Goal: Check status: Verify the current state of an ongoing process or item

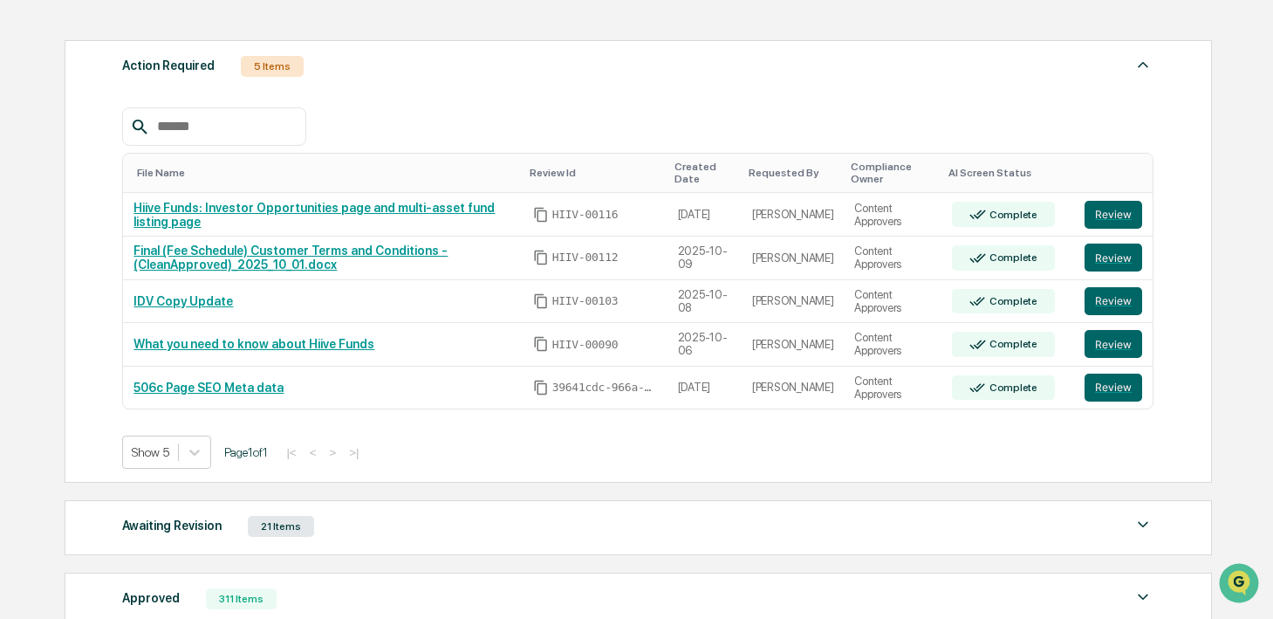
scroll to position [256, 0]
click at [279, 556] on div "Action Required 5 Items File Name Review Id Created Date Requested By Complianc…" at bounding box center [638, 369] width 1146 height 677
click at [270, 545] on div "Awaiting Revision 21 Items File Name Review Id Created Date Requested By Compli…" at bounding box center [638, 526] width 1147 height 55
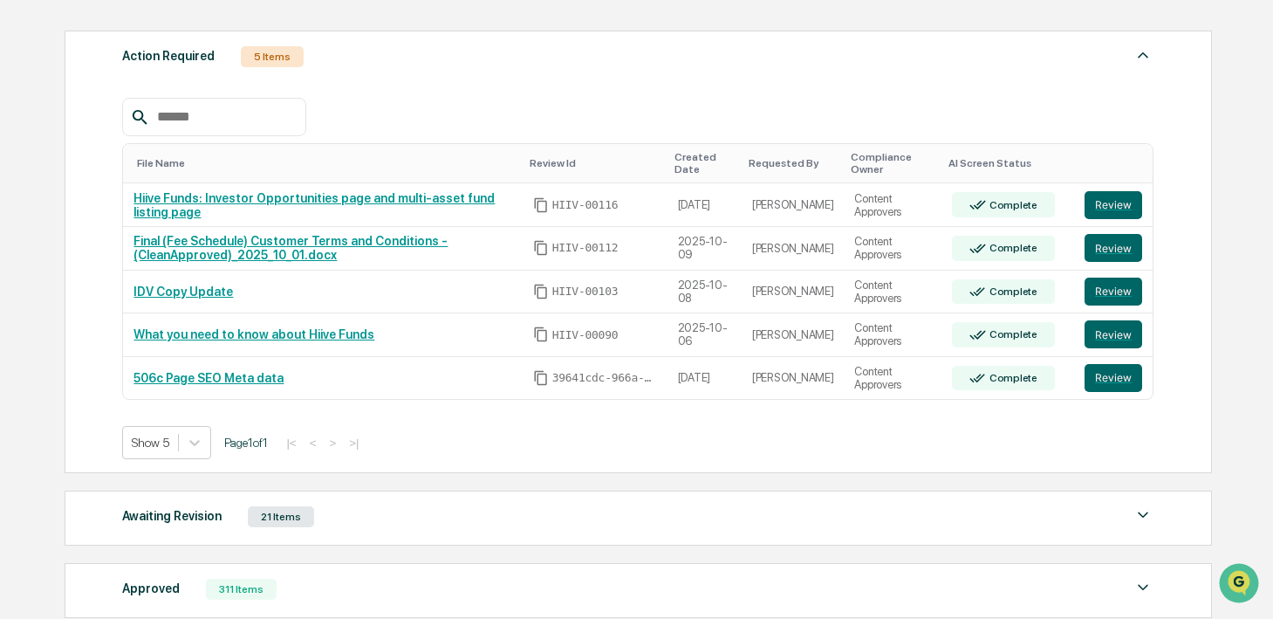
click at [261, 526] on div "21 Items" at bounding box center [281, 516] width 66 height 21
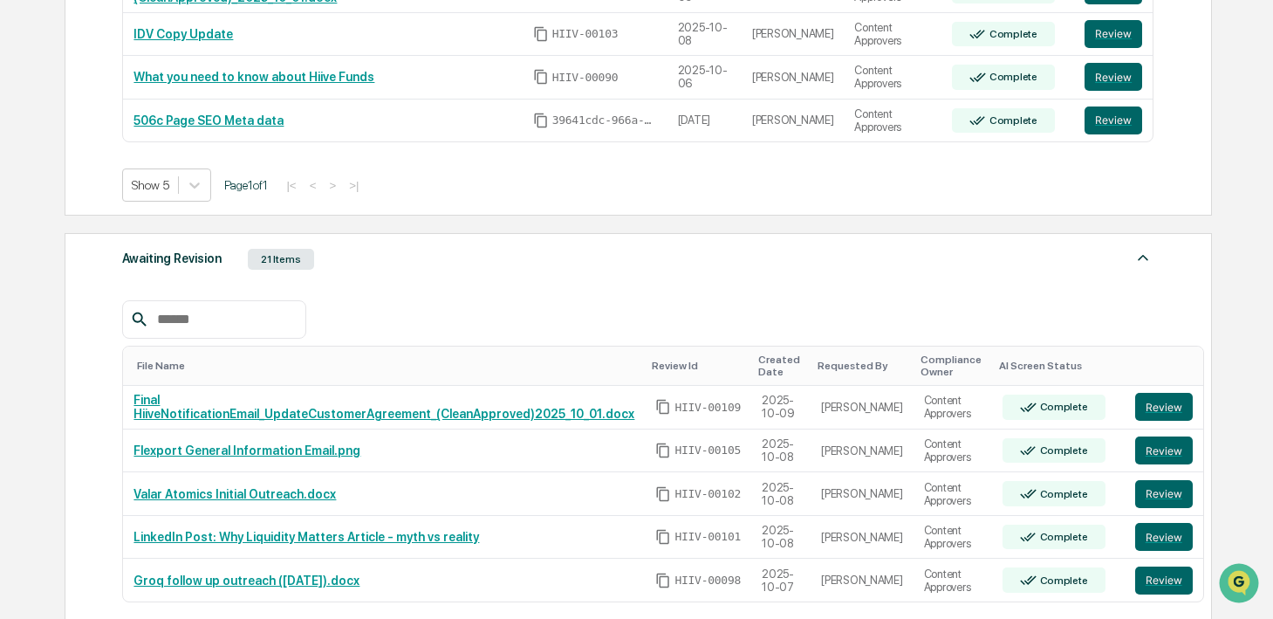
scroll to position [518, 0]
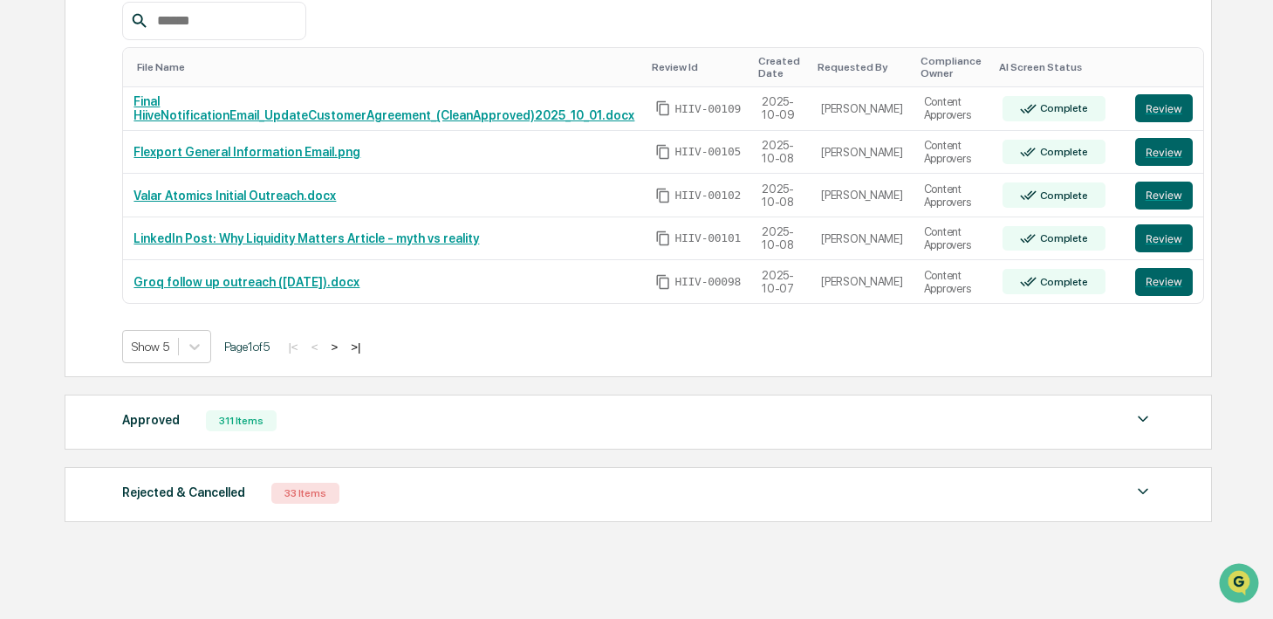
click at [266, 431] on div "311 Items" at bounding box center [241, 420] width 71 height 21
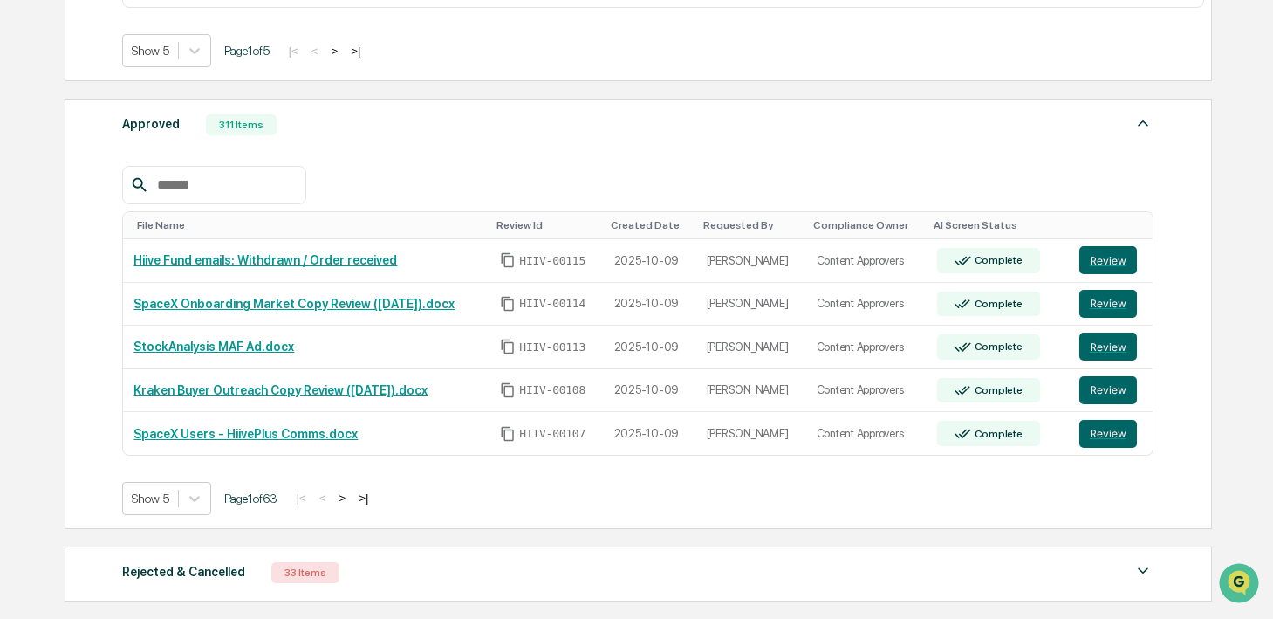
scroll to position [1131, 0]
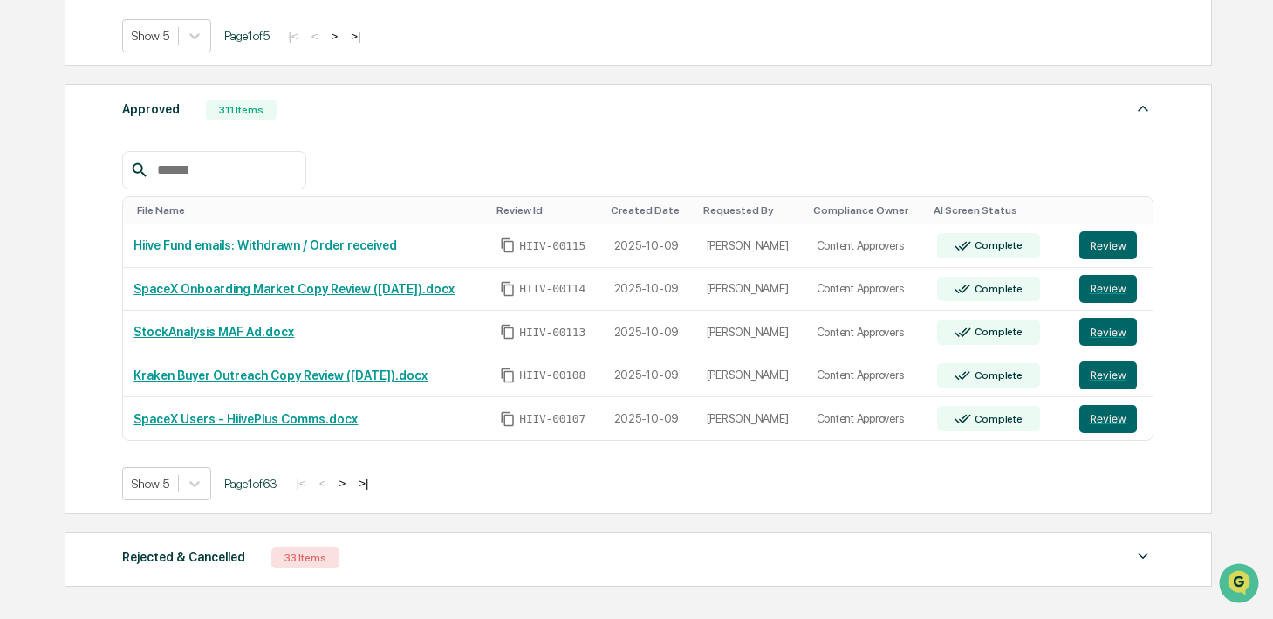
click at [351, 486] on button ">" at bounding box center [341, 483] width 17 height 15
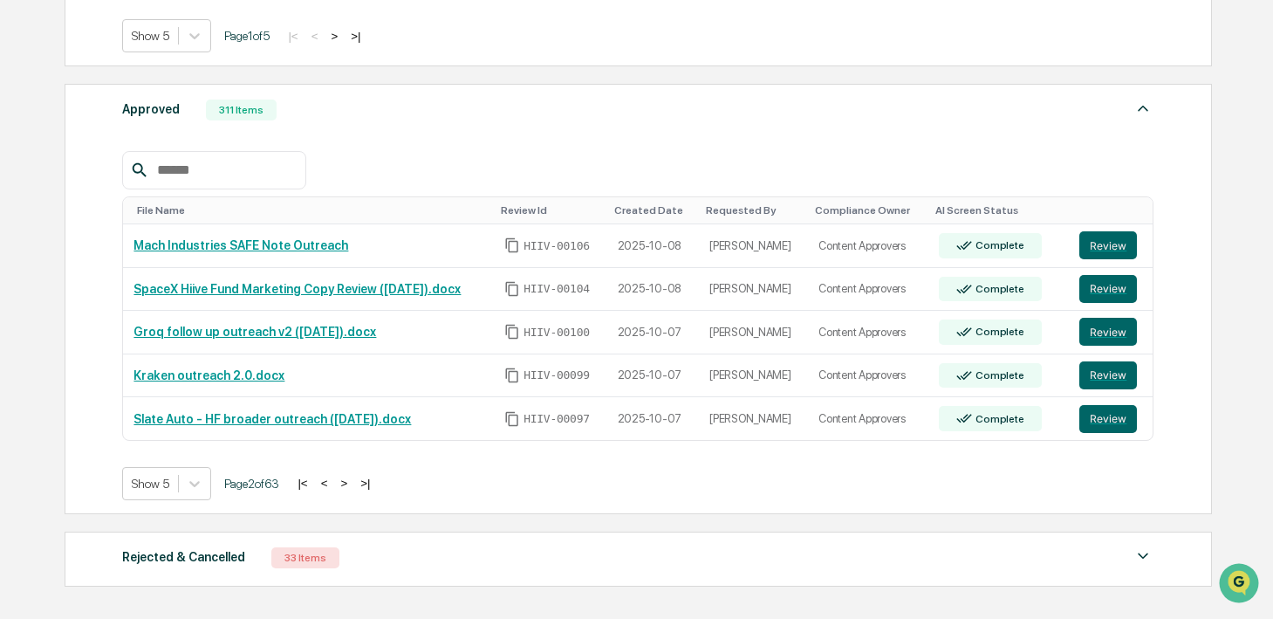
click at [353, 482] on button ">" at bounding box center [343, 483] width 17 height 15
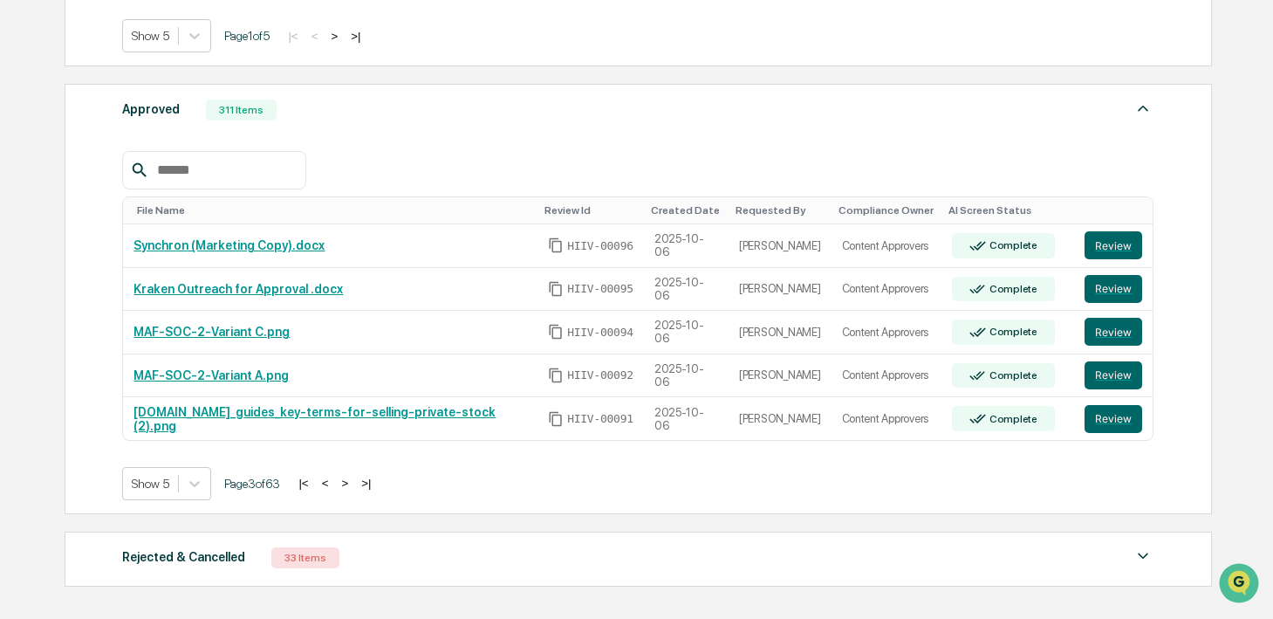
click at [373, 110] on div "Approved 311 Items" at bounding box center [637, 110] width 1031 height 24
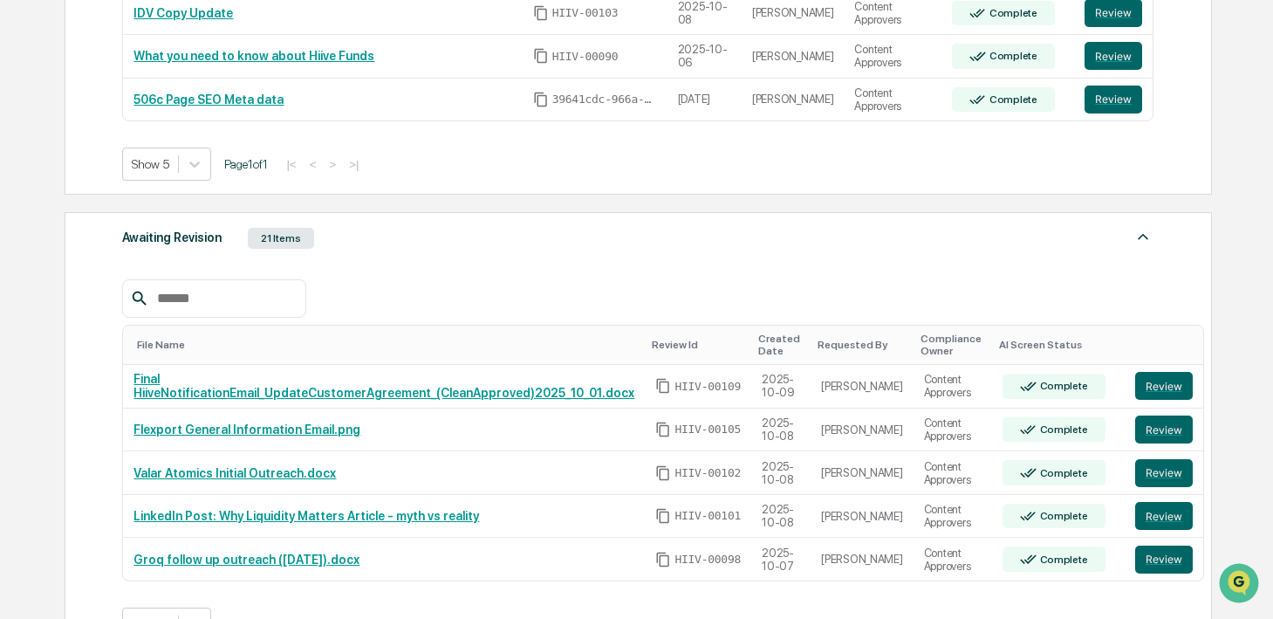
scroll to position [545, 0]
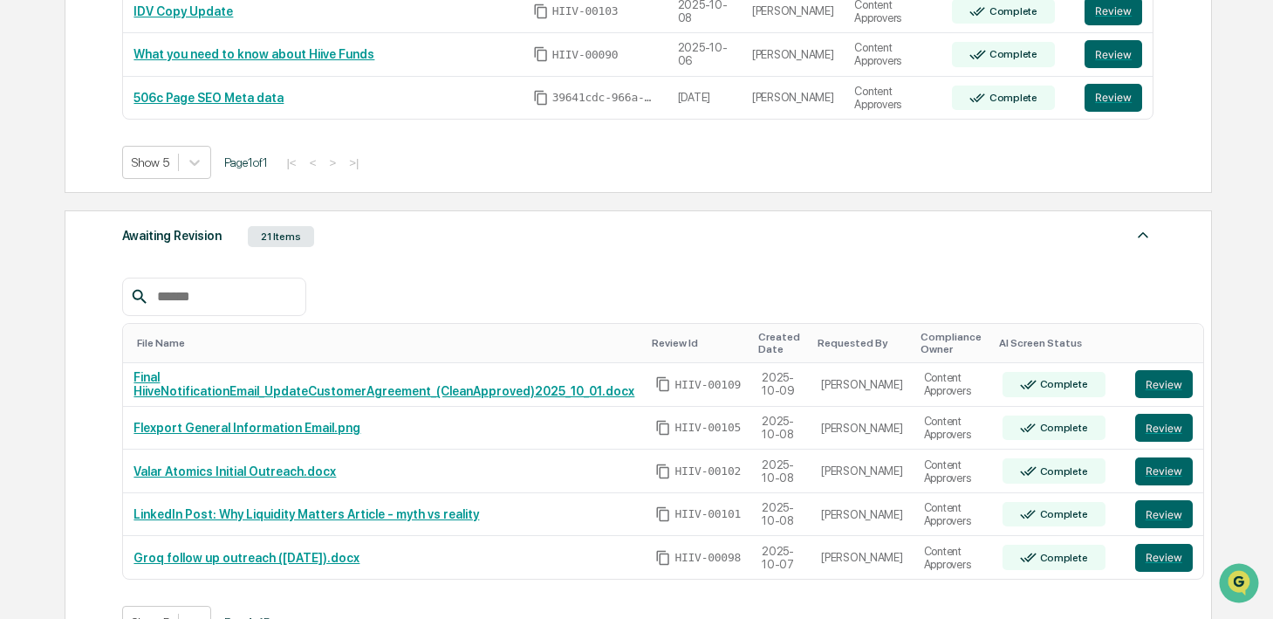
click at [325, 214] on div "Awaiting Revision 21 Items File Name Review Id Created Date Requested By Compli…" at bounding box center [638, 431] width 1147 height 442
click at [312, 224] on div "Awaiting Revision 21 Items File Name Review Id Created Date Requested By Compli…" at bounding box center [638, 431] width 1147 height 442
click at [288, 242] on div "21 Items" at bounding box center [281, 236] width 66 height 21
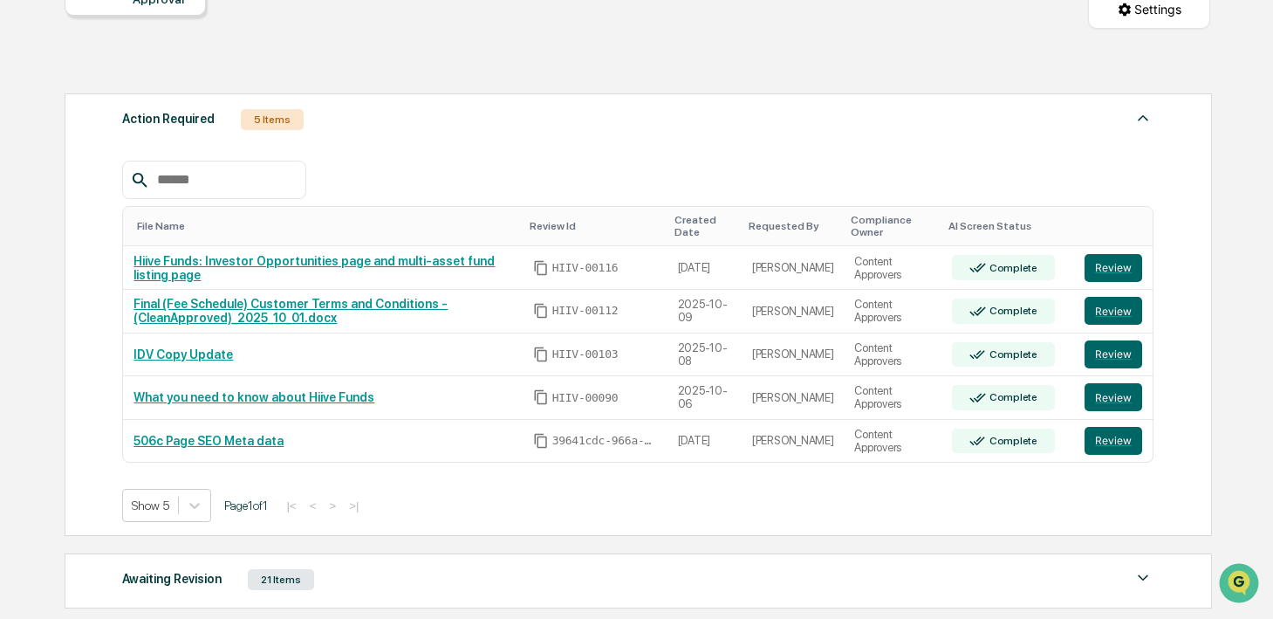
scroll to position [200, 0]
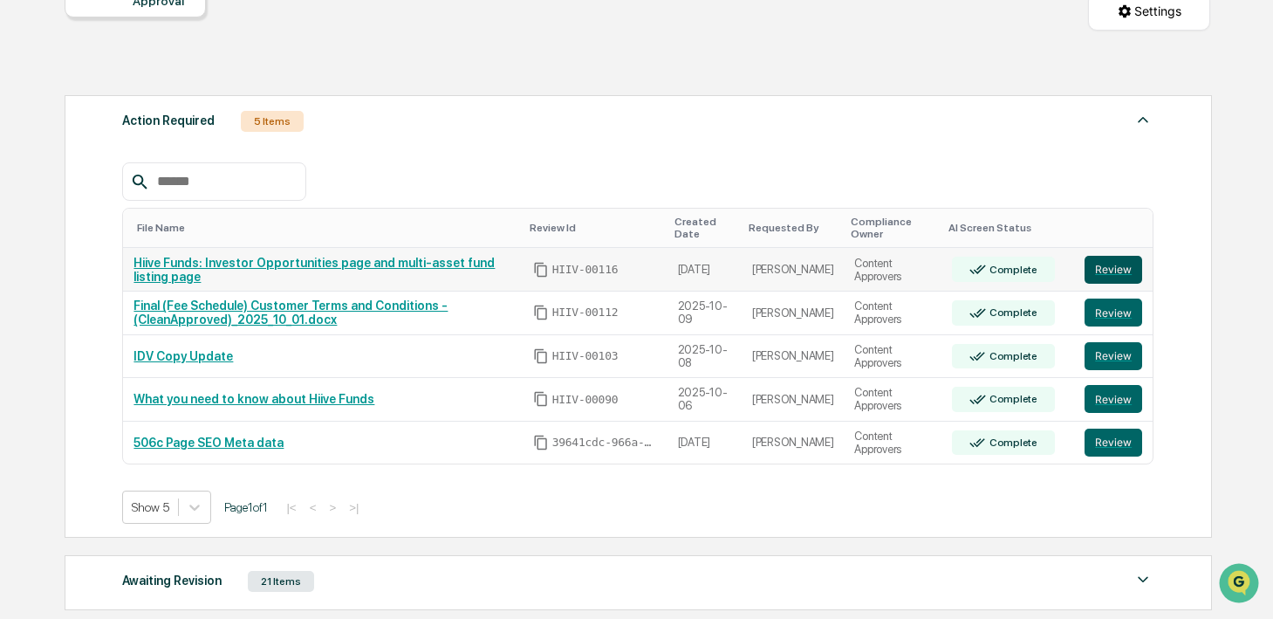
click at [1100, 270] on button "Review" at bounding box center [1114, 270] width 58 height 28
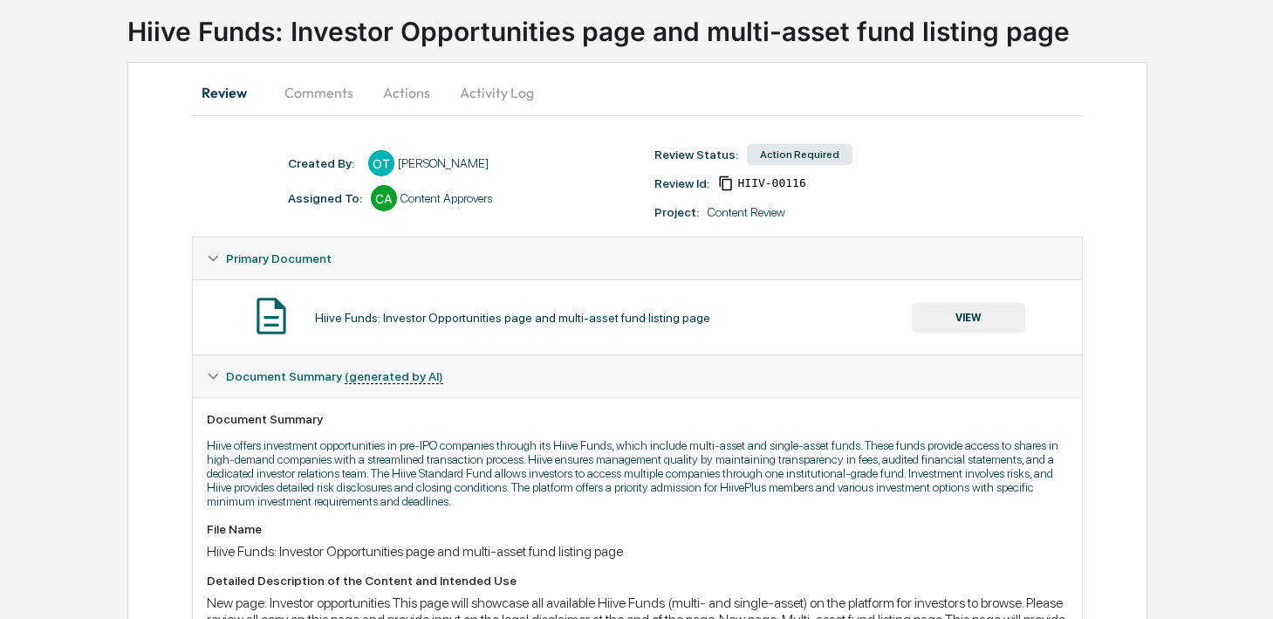
click at [318, 96] on button "Comments" at bounding box center [319, 93] width 97 height 42
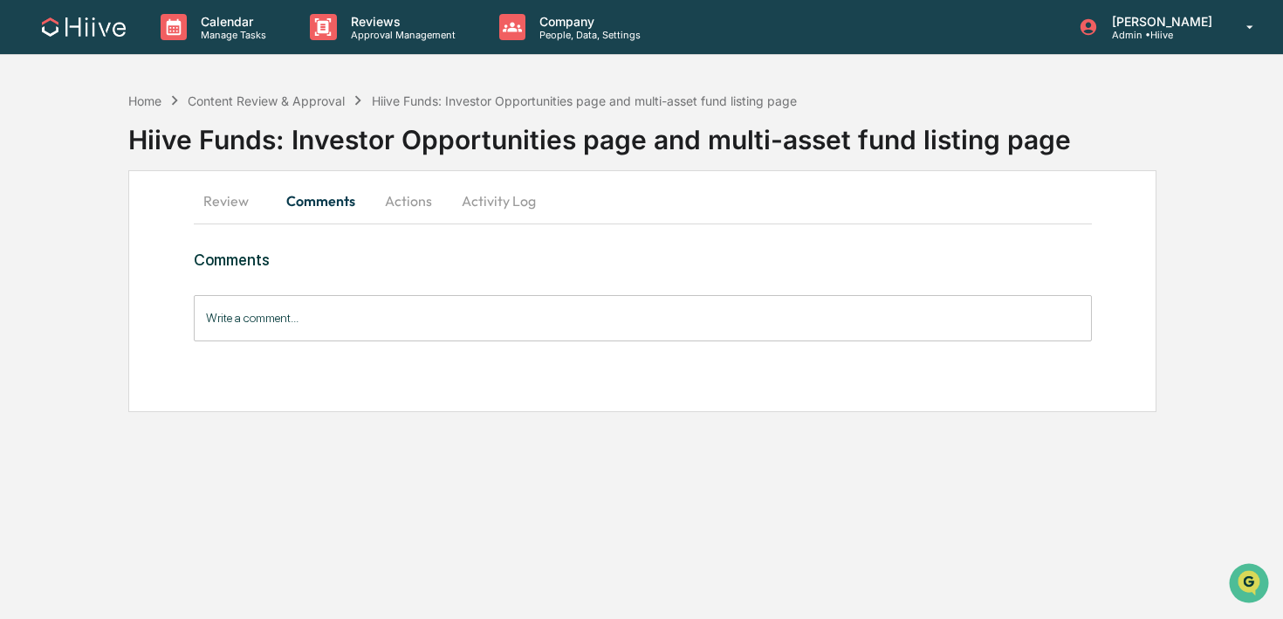
click at [218, 204] on button "Review" at bounding box center [233, 201] width 79 height 42
